Goal: Find specific page/section: Find specific page/section

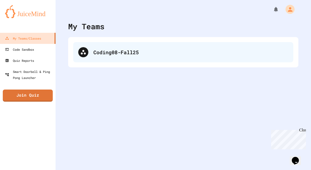
click at [121, 52] on div "Coding08-Fall25" at bounding box center [190, 52] width 195 height 8
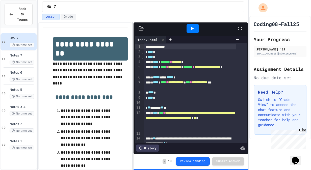
click at [241, 27] on icon at bounding box center [240, 28] width 6 height 6
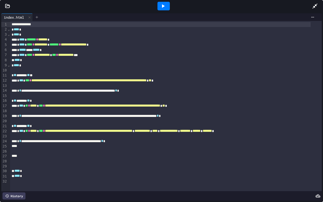
click at [35, 14] on div at bounding box center [37, 17] width 8 height 8
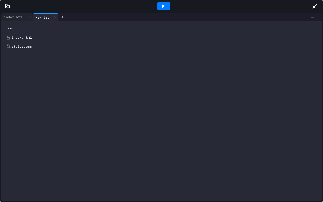
click at [28, 46] on div "styles.css" at bounding box center [165, 46] width 307 height 5
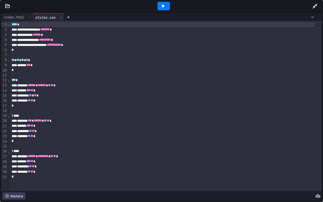
click at [164, 4] on icon at bounding box center [163, 6] width 6 height 6
